Goal: Task Accomplishment & Management: Use online tool/utility

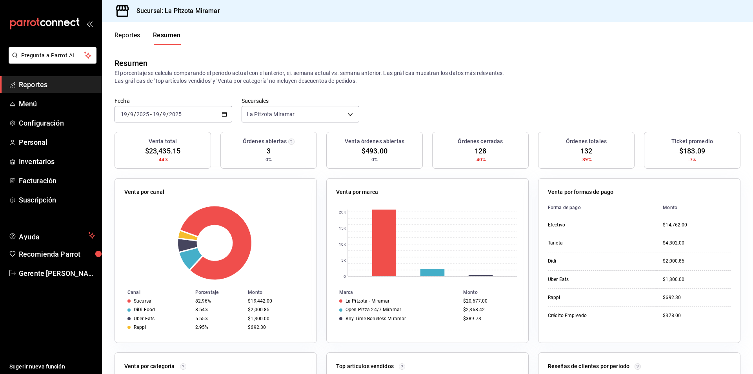
click at [232, 115] on div "Fecha [DATE] [DATE] - [DATE] [DATE] Sucursales [GEOGRAPHIC_DATA] Miramar [objec…" at bounding box center [427, 114] width 651 height 34
click at [228, 111] on div "[DATE] [DATE] - [DATE] [DATE]" at bounding box center [173, 114] width 118 height 16
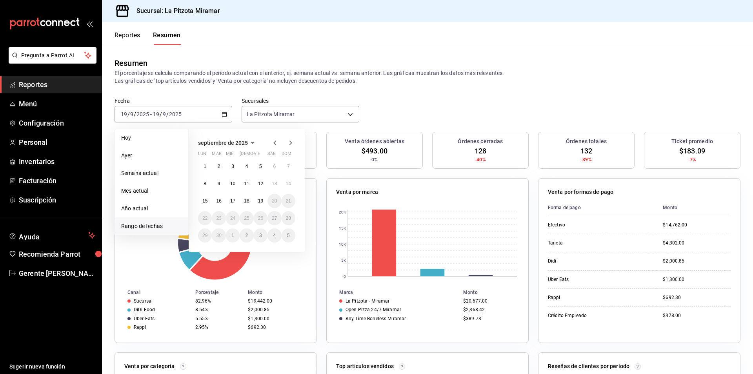
click at [255, 206] on div "1 2 3 4 5 6 7 8 9 10 11 12 13 14 15 16 17 18 19 20 21 22 23 24 25 26 27 28 29 3…" at bounding box center [246, 200] width 97 height 83
click at [256, 200] on button "19" at bounding box center [261, 201] width 14 height 14
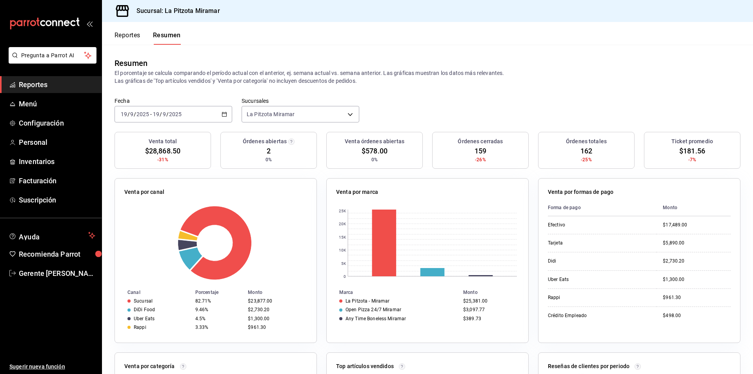
click at [221, 115] on icon "button" at bounding box center [223, 113] width 5 height 5
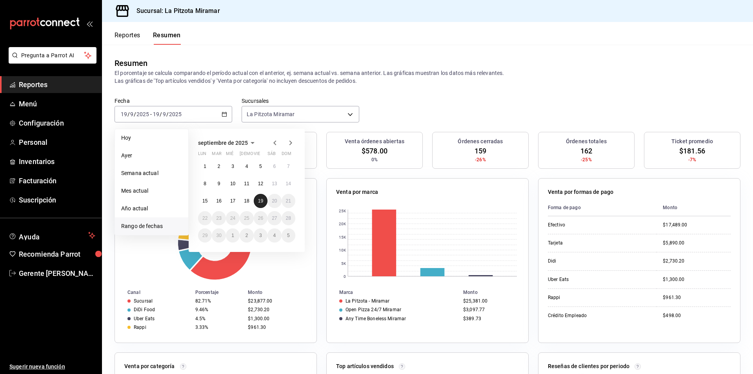
click at [261, 201] on abbr "19" at bounding box center [260, 200] width 5 height 5
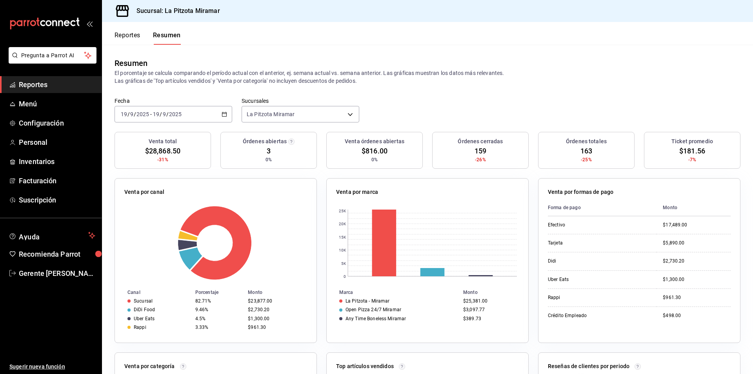
click at [225, 115] on \(Stroke\) "button" at bounding box center [224, 114] width 5 height 4
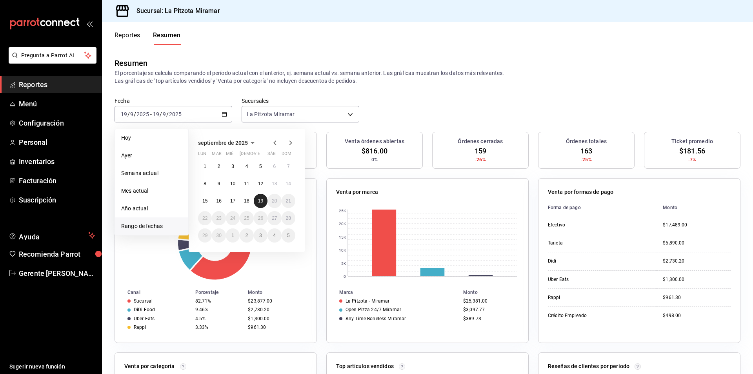
click at [263, 199] on abbr "19" at bounding box center [260, 200] width 5 height 5
